Goal: Task Accomplishment & Management: Use online tool/utility

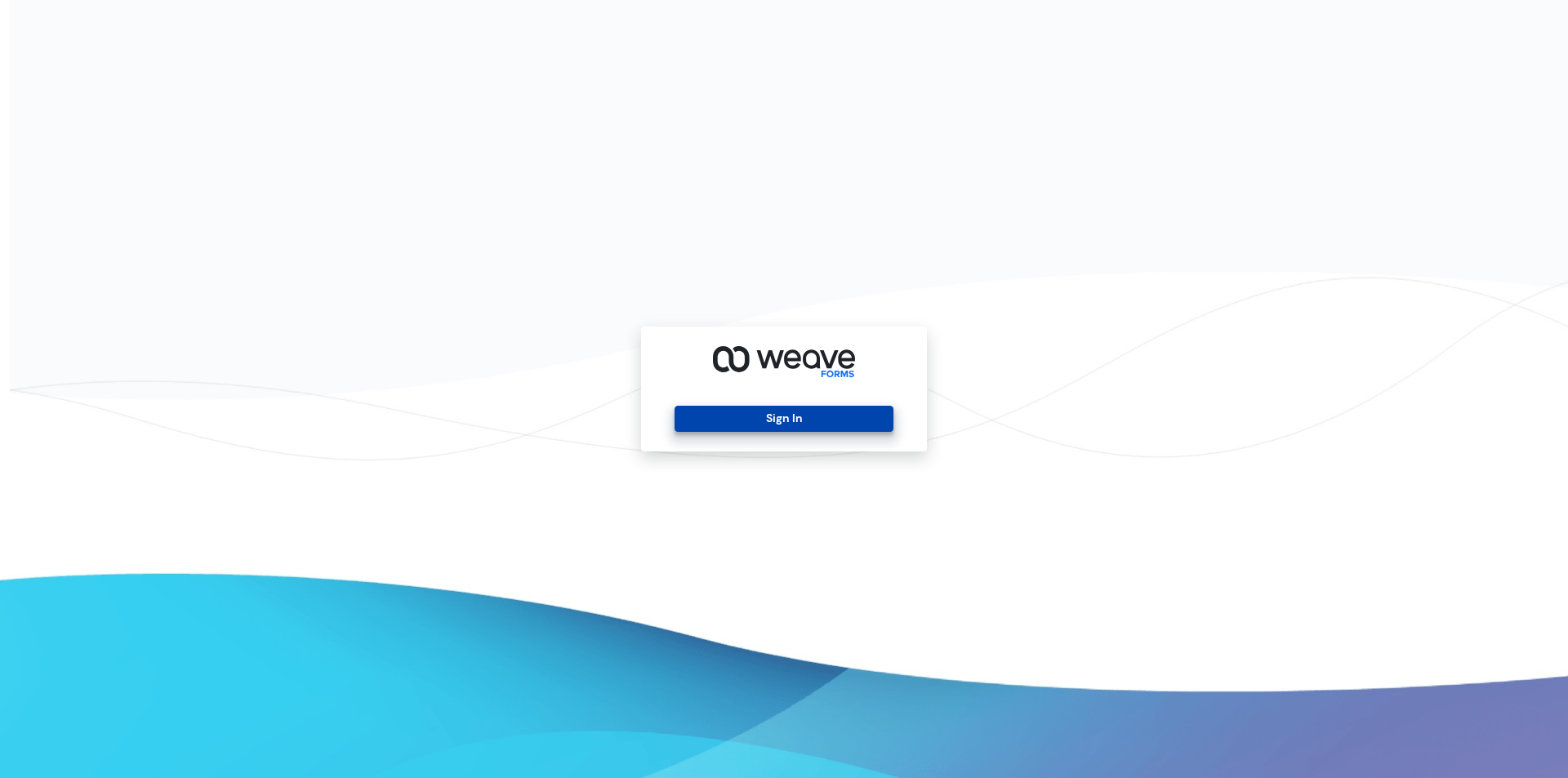
click at [756, 419] on button "Sign In" at bounding box center [783, 419] width 218 height 26
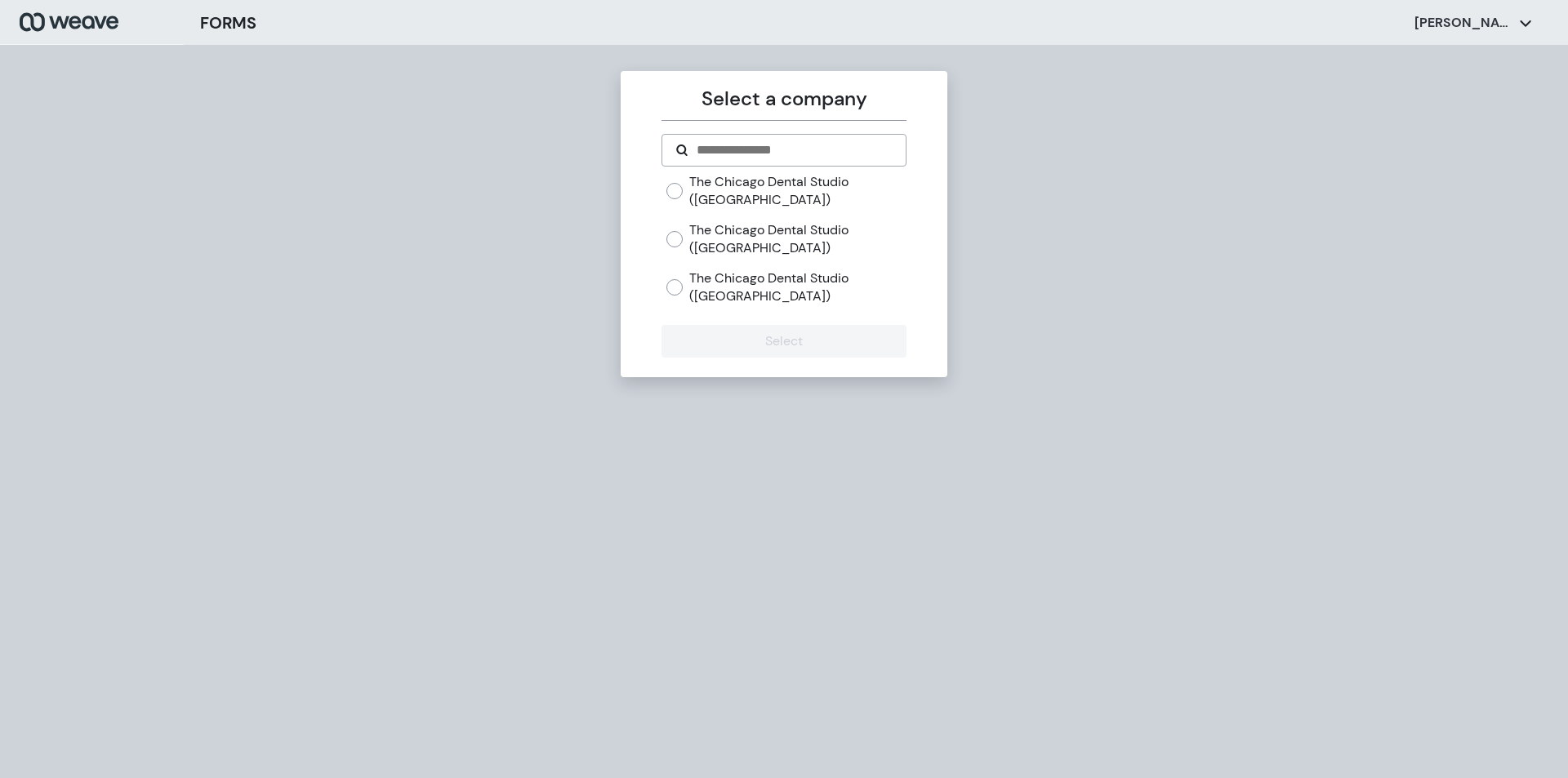
click at [708, 188] on label "The Chicago Dental Studio ([GEOGRAPHIC_DATA])" at bounding box center [797, 191] width 216 height 35
click at [758, 332] on button "Select" at bounding box center [783, 340] width 244 height 32
